Goal: Task Accomplishment & Management: Manage account settings

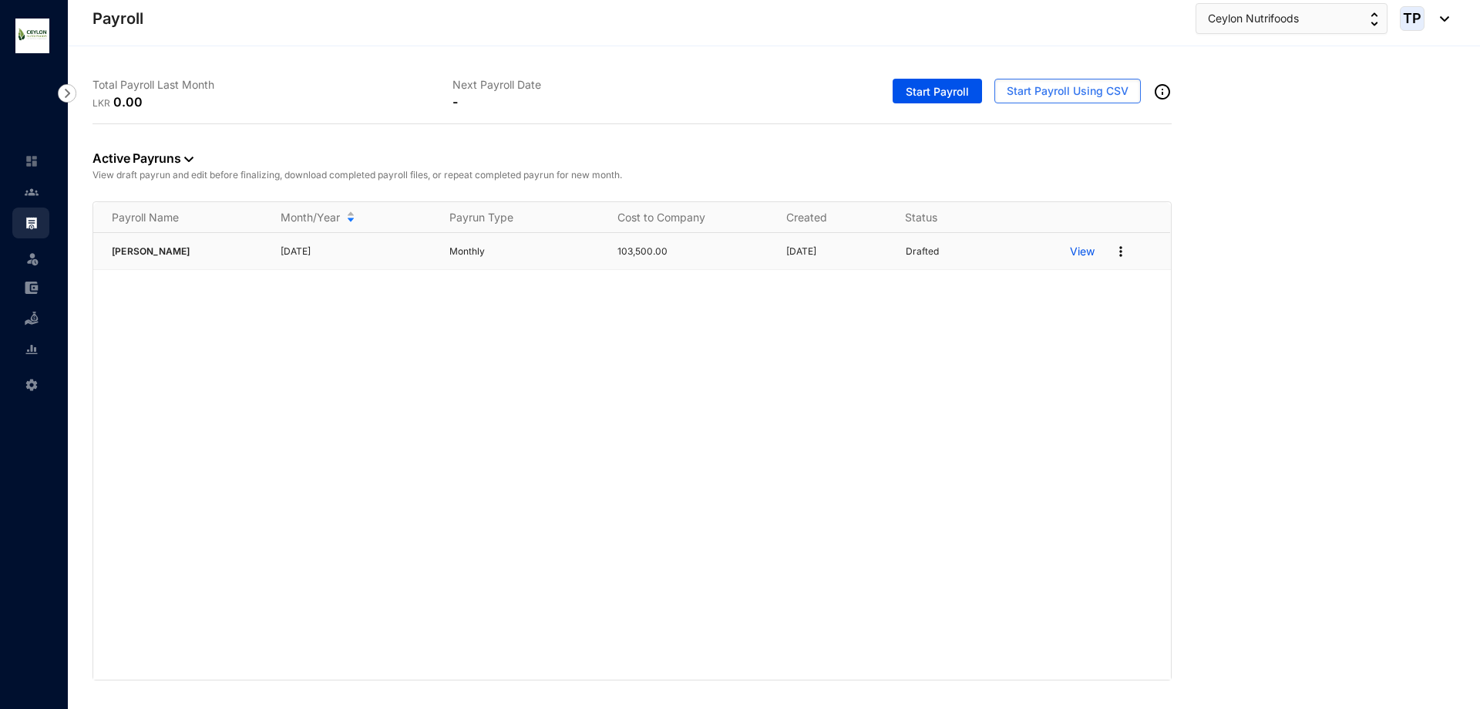
click at [1081, 251] on p "View" at bounding box center [1082, 251] width 25 height 15
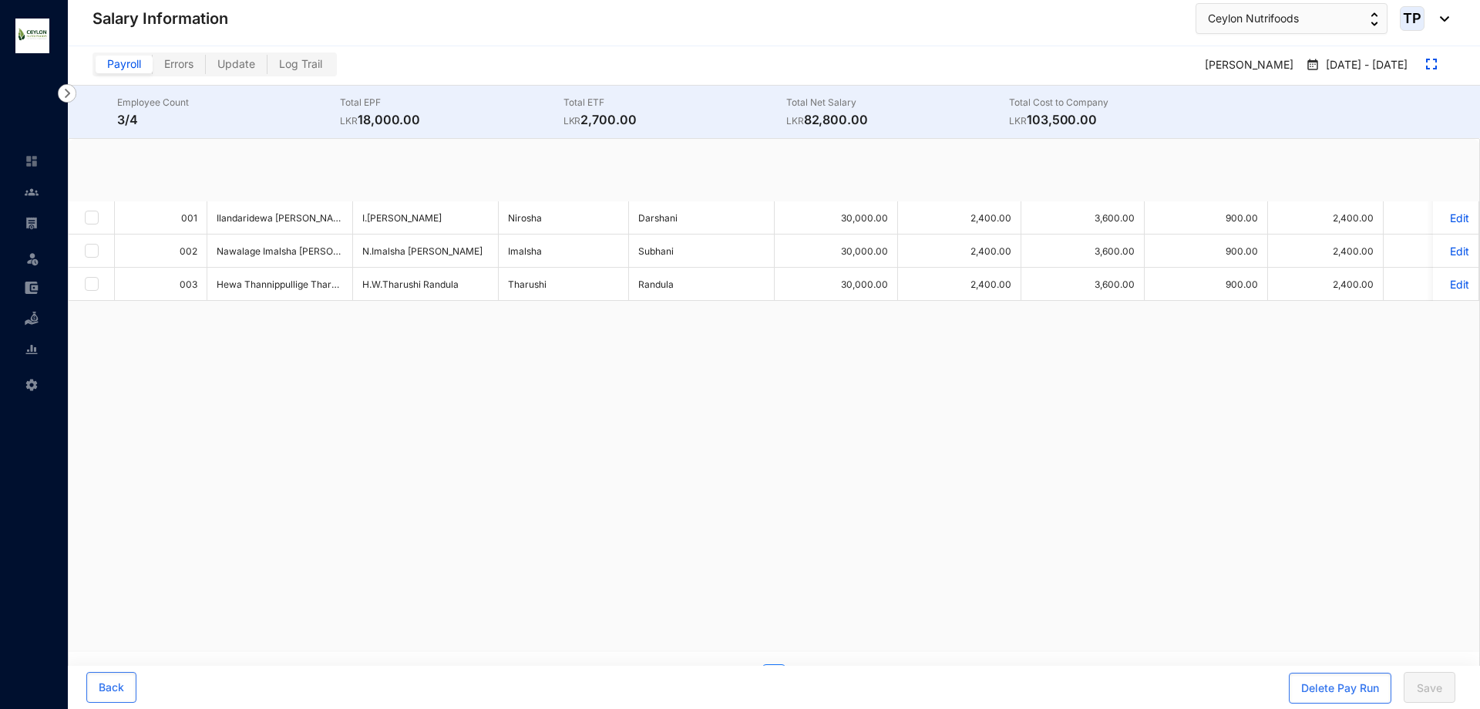
checkbox input "true"
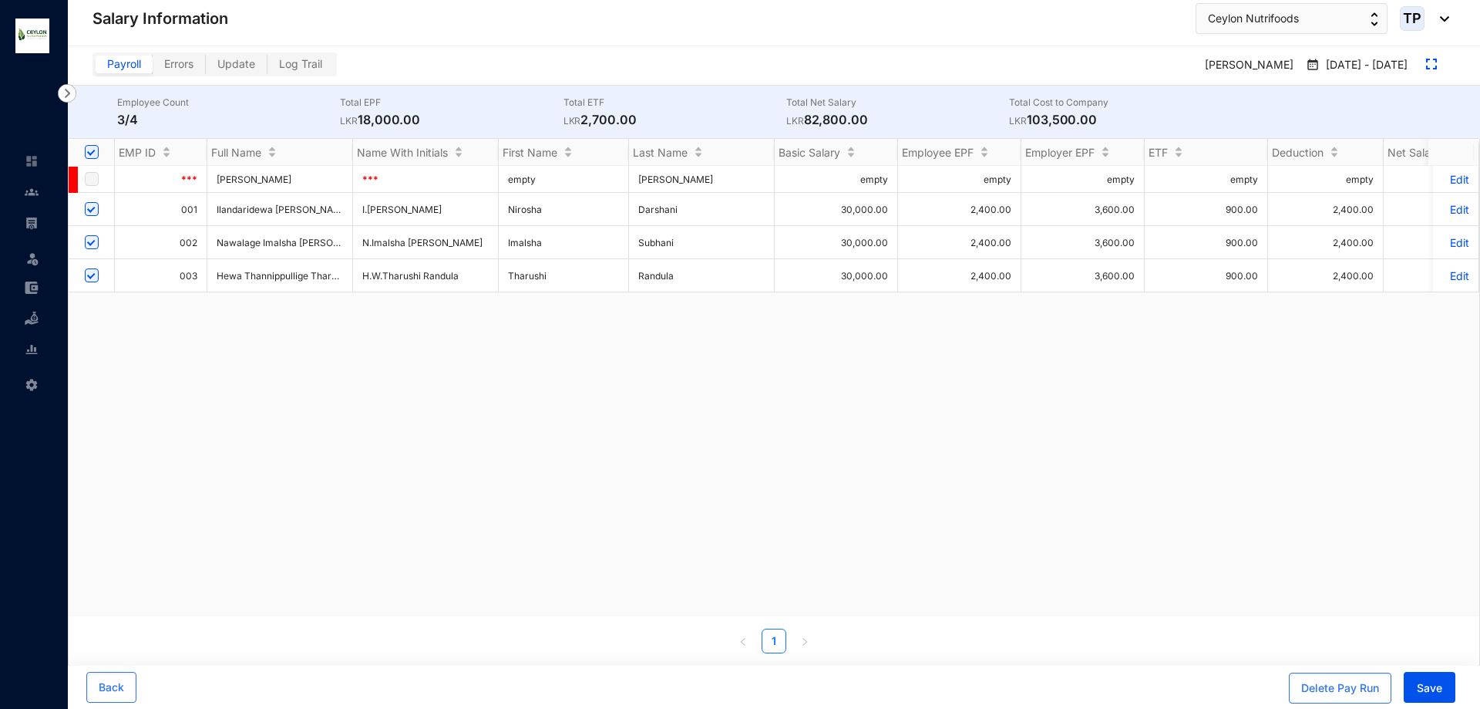
click at [1452, 215] on p "Edit" at bounding box center [1455, 209] width 27 height 13
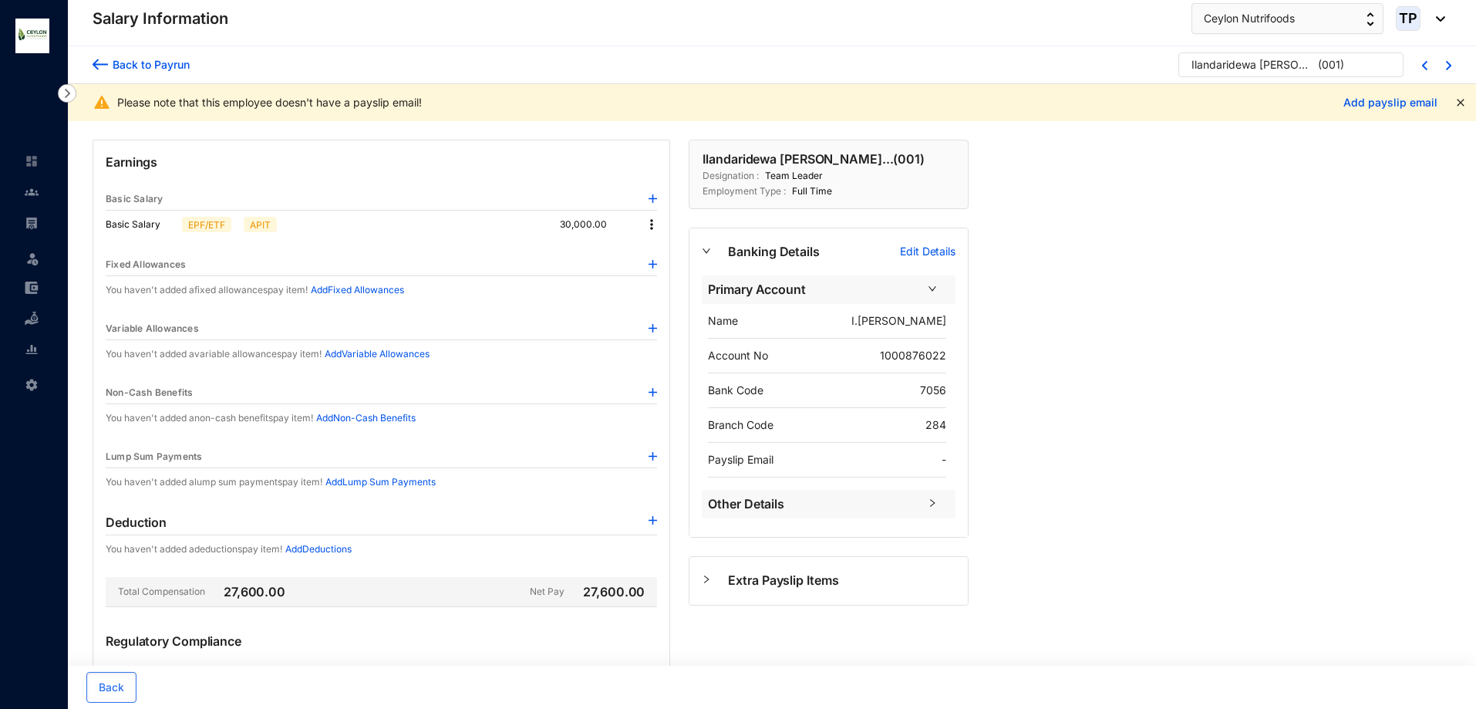
click at [239, 106] on div "Please note that this employee doesn't have a payslip email!" at bounding box center [720, 102] width 1207 height 15
click at [392, 104] on div "Please note that this employee doesn't have a payslip email!" at bounding box center [720, 102] width 1207 height 15
click at [652, 218] on img at bounding box center [651, 224] width 15 height 15
click at [95, 63] on img at bounding box center [100, 64] width 15 height 16
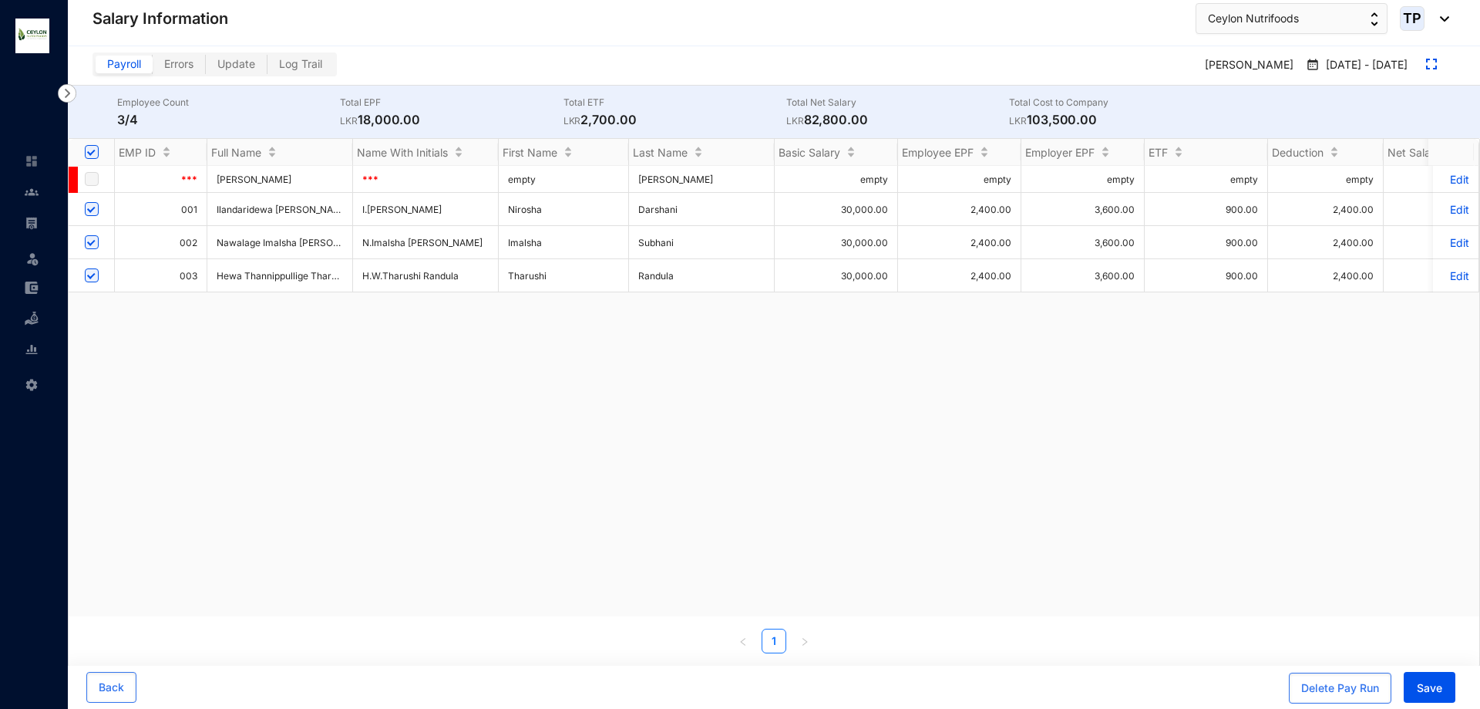
click at [1452, 241] on p "Edit" at bounding box center [1455, 242] width 27 height 13
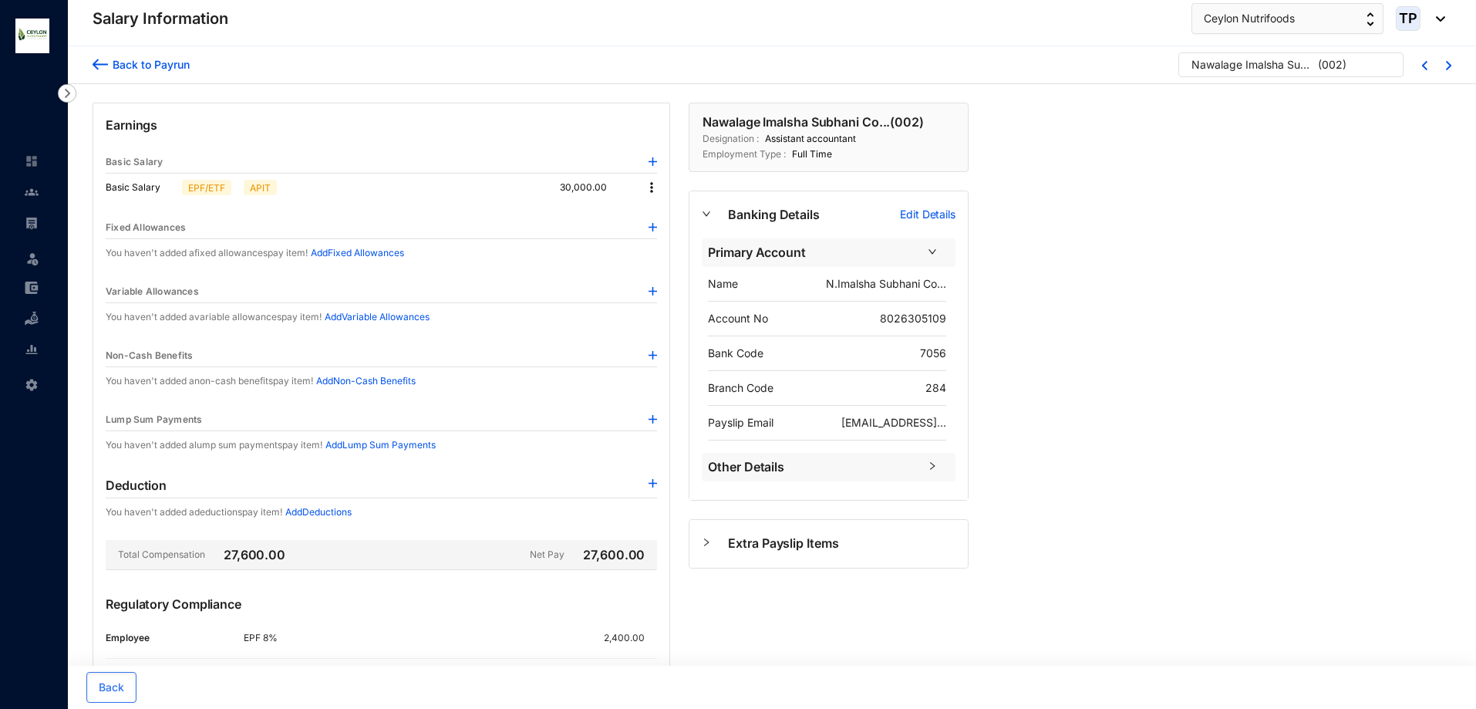
click at [652, 189] on img at bounding box center [651, 187] width 15 height 15
click at [664, 207] on span "Edit" at bounding box center [665, 213] width 19 height 17
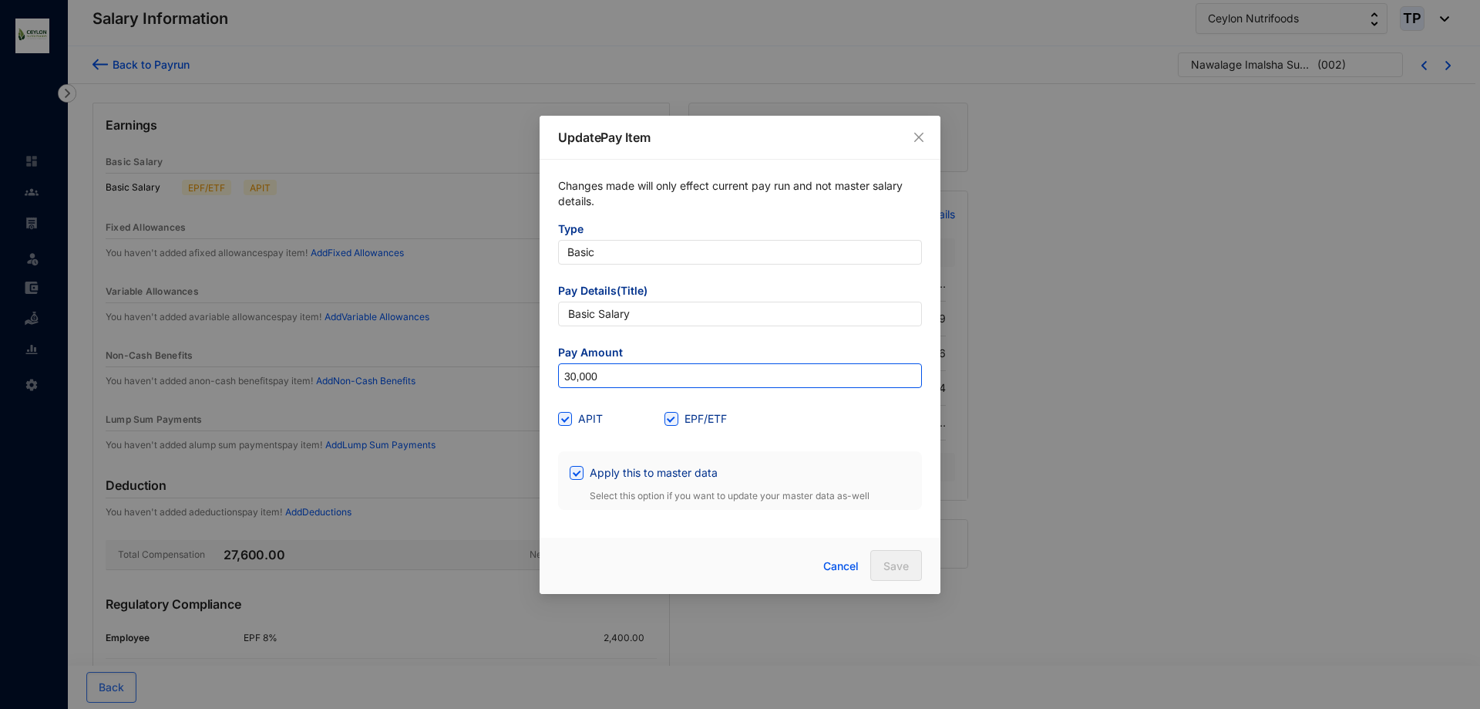
click at [576, 378] on input "30,000" at bounding box center [740, 376] width 362 height 25
type input "35,000"
click at [888, 559] on span "Save" at bounding box center [896, 565] width 25 height 15
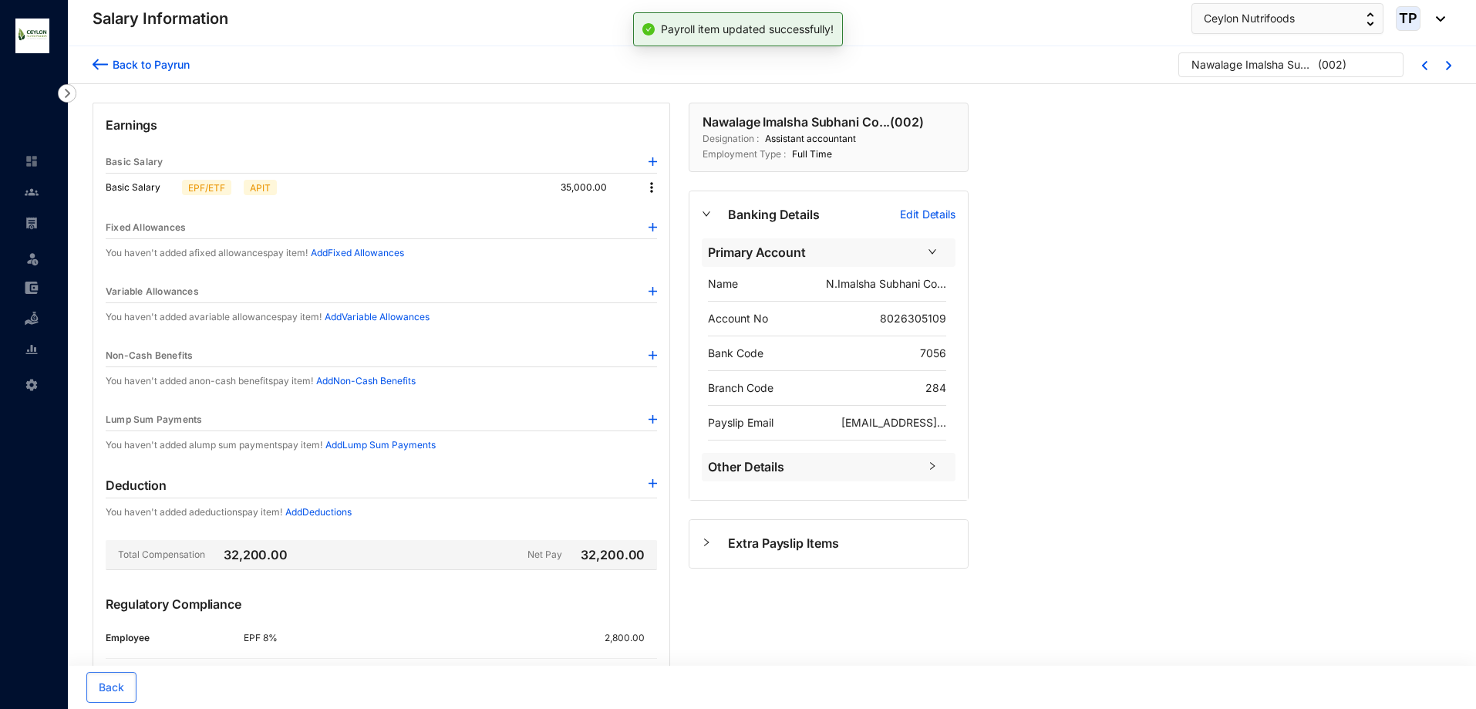
click at [96, 74] on div "Back to Payrun" at bounding box center [141, 64] width 97 height 25
click at [96, 59] on img at bounding box center [100, 64] width 15 height 16
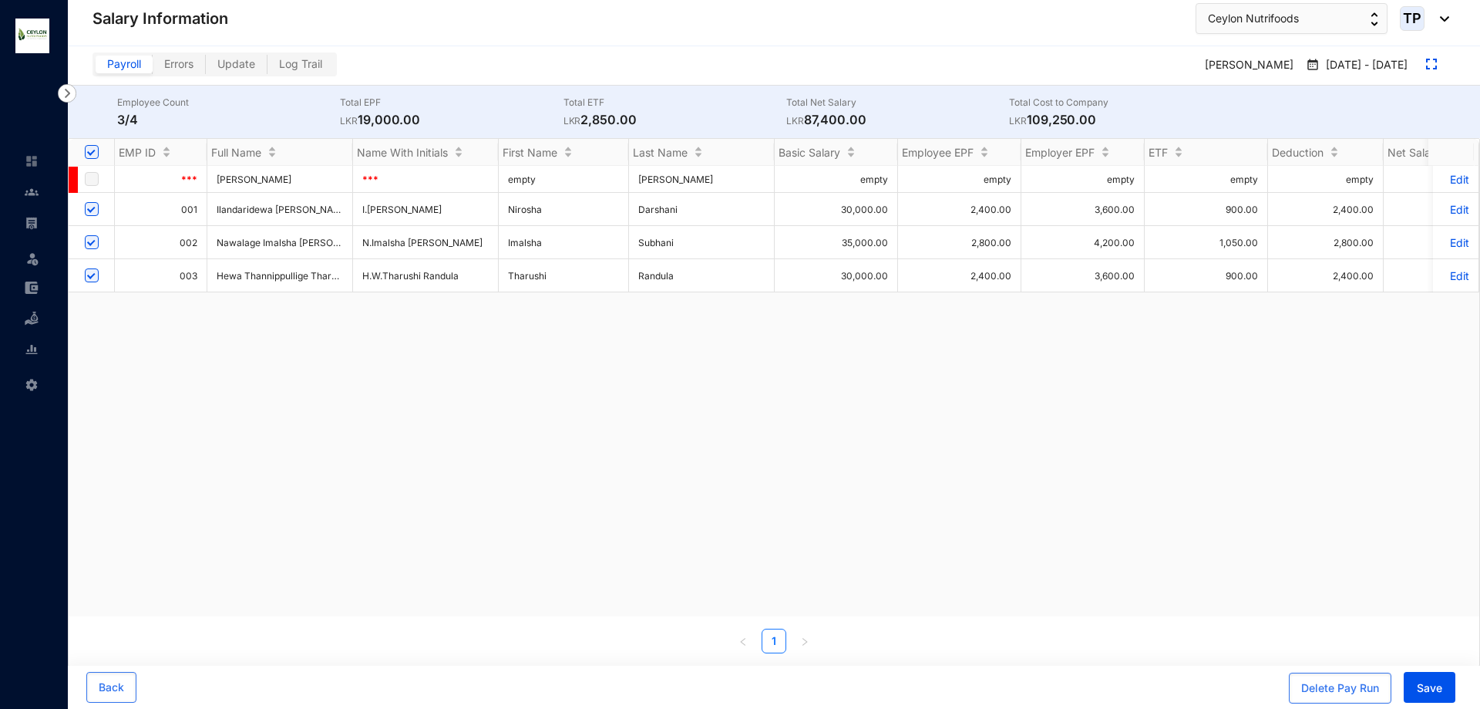
click at [1453, 269] on p "Edit" at bounding box center [1455, 275] width 27 height 13
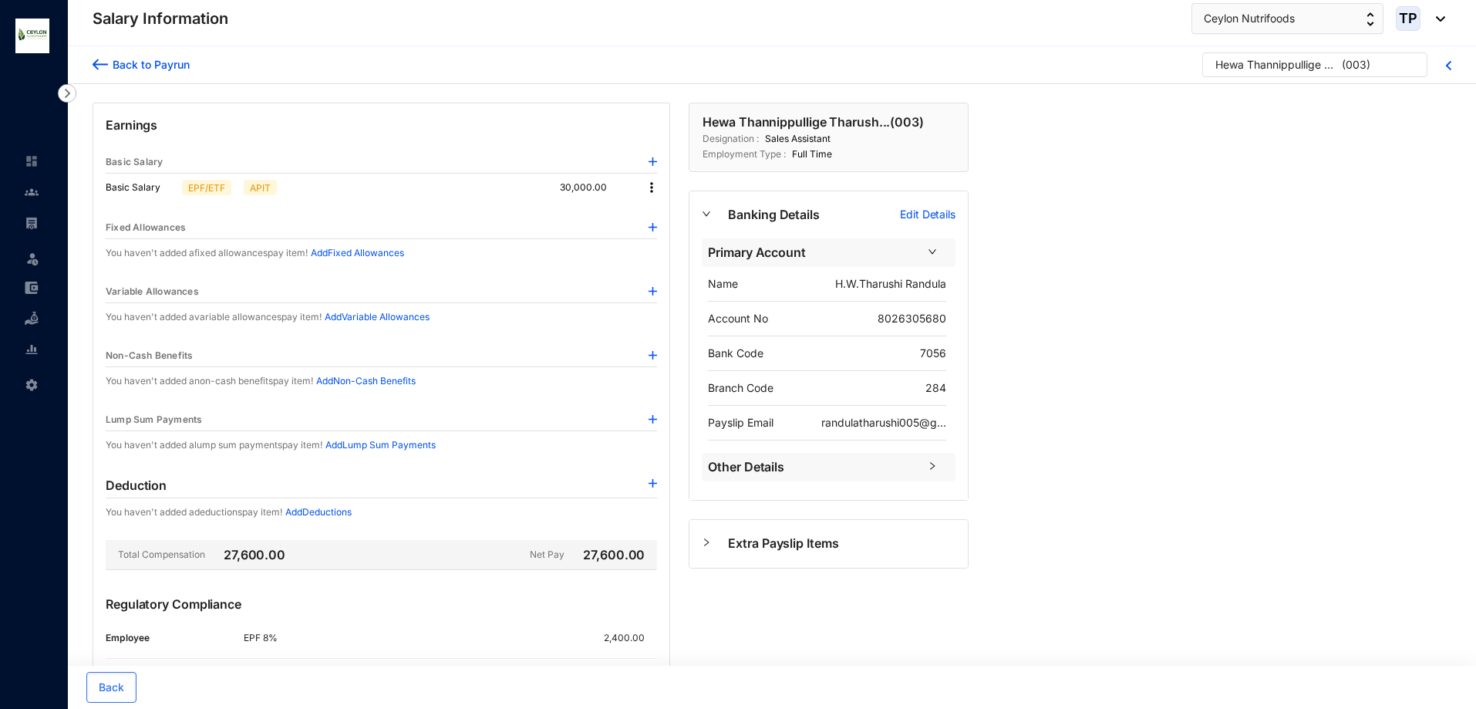
click at [653, 184] on img at bounding box center [651, 187] width 15 height 15
click at [661, 219] on span "Edit" at bounding box center [665, 213] width 19 height 17
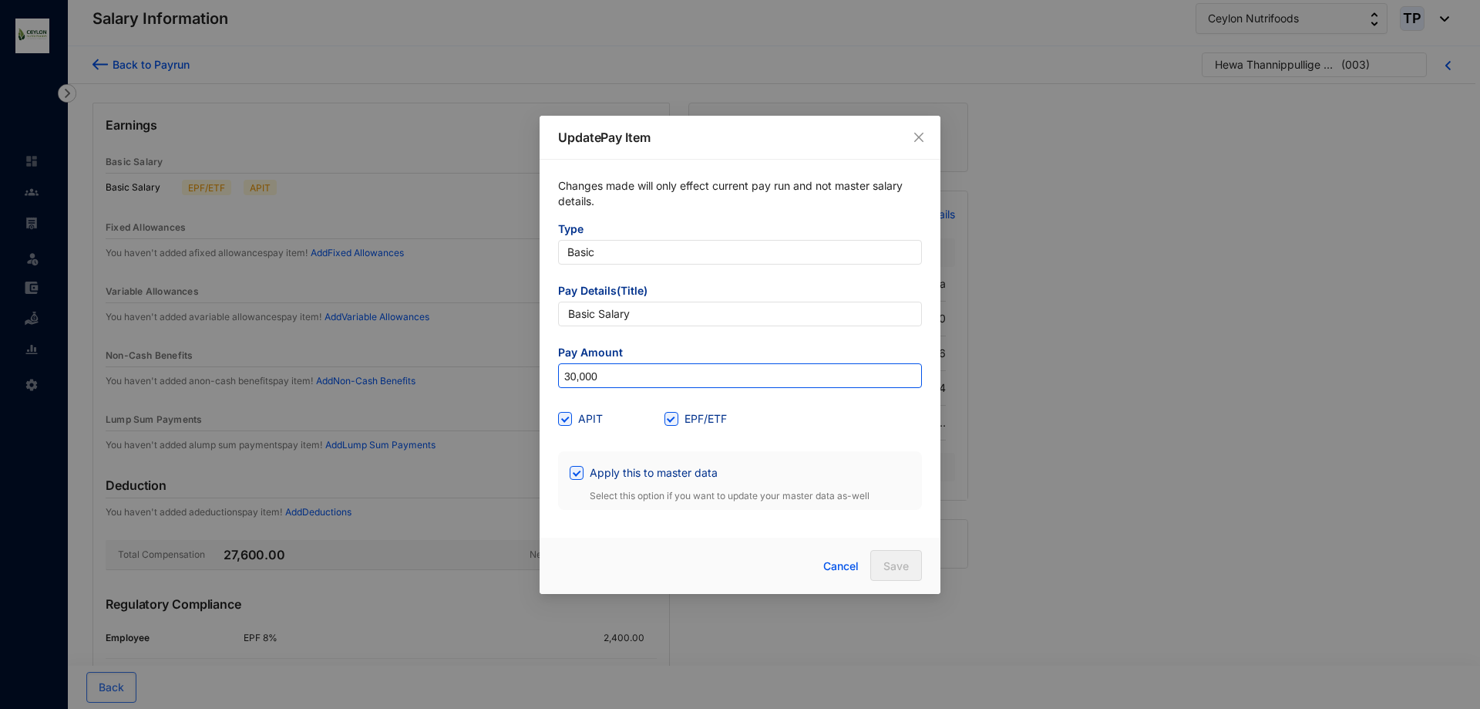
click at [577, 378] on input "30,000" at bounding box center [740, 376] width 362 height 25
click at [573, 382] on input "30,000" at bounding box center [740, 376] width 362 height 25
type input "35,000"
click at [910, 566] on button "Save" at bounding box center [896, 565] width 52 height 31
